Goal: Check status: Check status

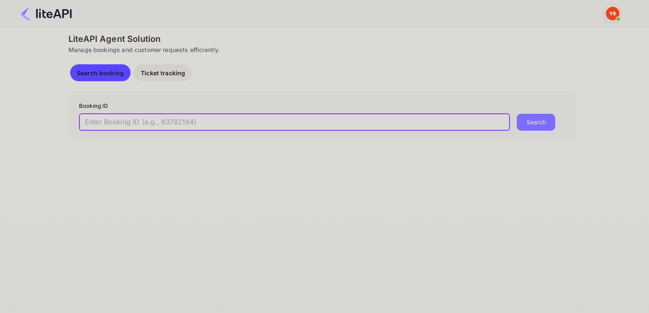
click at [126, 125] on input "text" at bounding box center [294, 122] width 431 height 17
paste input "8308742"
type input "8308742"
click at [539, 121] on button "Search" at bounding box center [536, 122] width 38 height 17
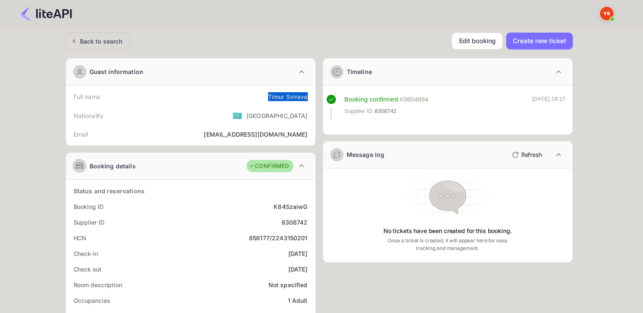
drag, startPoint x: 266, startPoint y: 95, endPoint x: 308, endPoint y: 95, distance: 41.4
click at [308, 95] on div "Full name Timur Svirava" at bounding box center [190, 97] width 243 height 16
copy div "Timur Svirava"
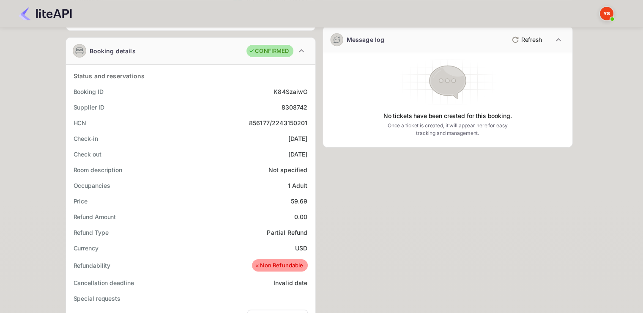
scroll to position [127, 0]
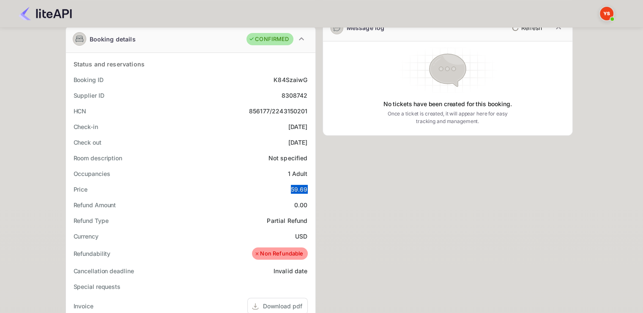
drag, startPoint x: 291, startPoint y: 188, endPoint x: 309, endPoint y: 186, distance: 18.2
click at [309, 186] on div "Price 59.69" at bounding box center [190, 189] width 243 height 16
copy div "59.69"
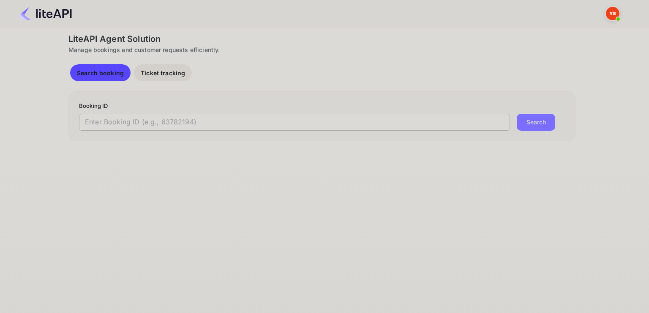
click at [167, 124] on input "text" at bounding box center [294, 122] width 431 height 17
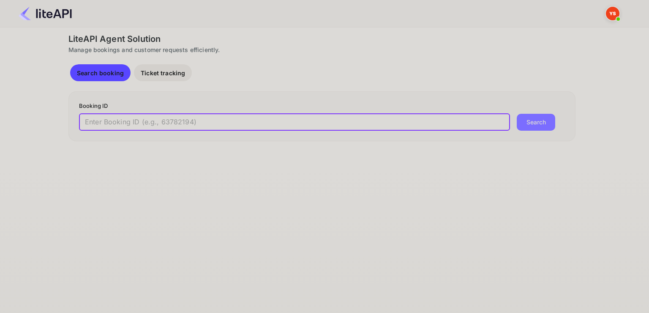
paste input "8931345"
type input "8931345"
click at [517, 114] on button "Search" at bounding box center [536, 122] width 38 height 17
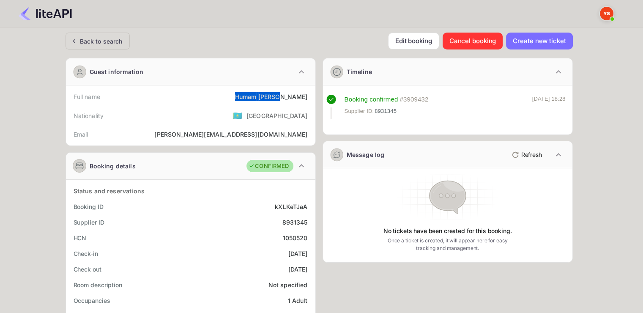
drag, startPoint x: 262, startPoint y: 96, endPoint x: 309, endPoint y: 96, distance: 47.3
click at [309, 96] on div "Full name [PERSON_NAME]" at bounding box center [190, 97] width 243 height 16
copy div "[PERSON_NAME]"
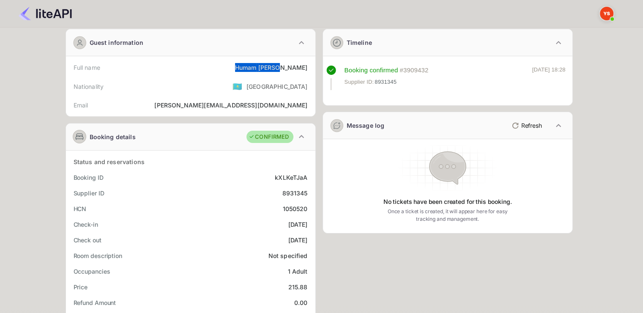
scroll to position [127, 0]
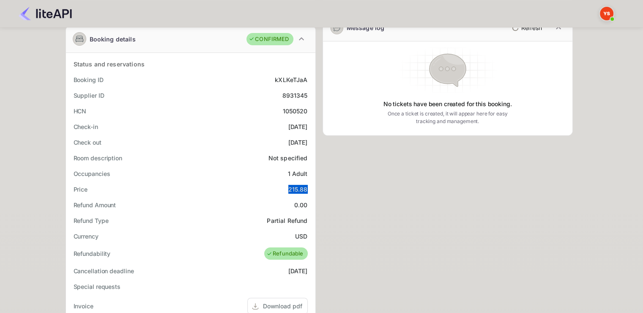
drag, startPoint x: 287, startPoint y: 187, endPoint x: 306, endPoint y: 187, distance: 18.6
click at [306, 187] on div "Price 215.88" at bounding box center [190, 189] width 243 height 16
copy div "215.88"
